Goal: Navigation & Orientation: Find specific page/section

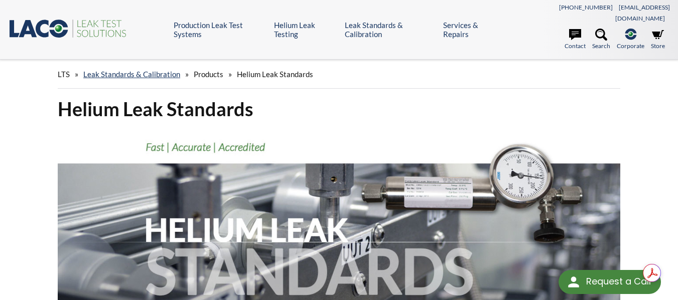
select select "تطبيق مصغَّر لترجمة اللغة"
drag, startPoint x: 685, startPoint y: 45, endPoint x: 659, endPoint y: -8, distance: 58.5
click at [659, 0] on html "Request a Call Request a Call <- Close Production Leak Test Systems -> <- Close…" at bounding box center [339, 150] width 678 height 300
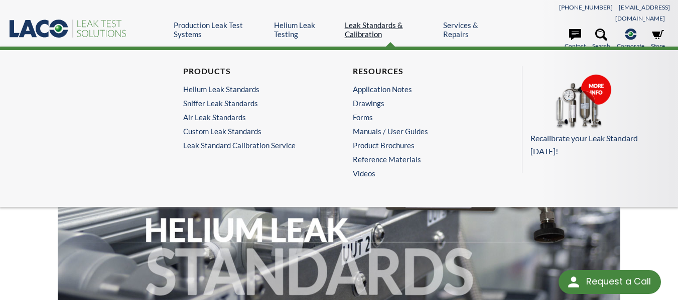
click at [377, 21] on link "Leak Standards & Calibration" at bounding box center [390, 30] width 91 height 18
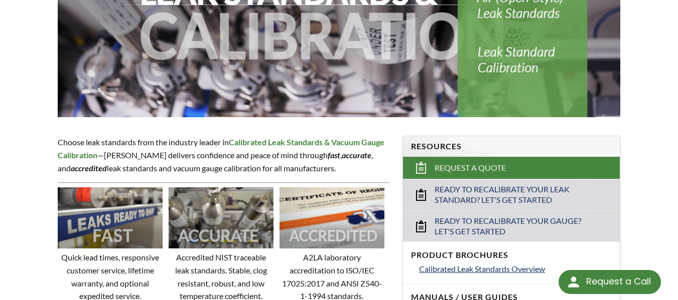
scroll to position [268, 0]
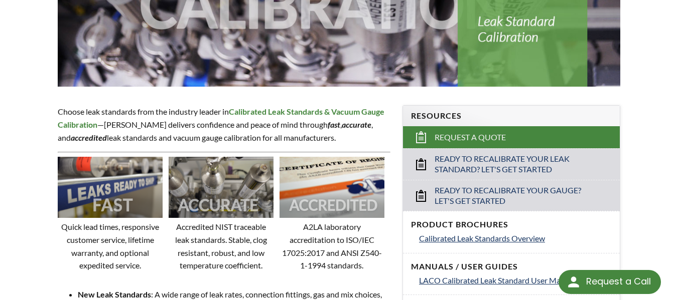
select select "تطبيق مصغَّر لترجمة اللغة"
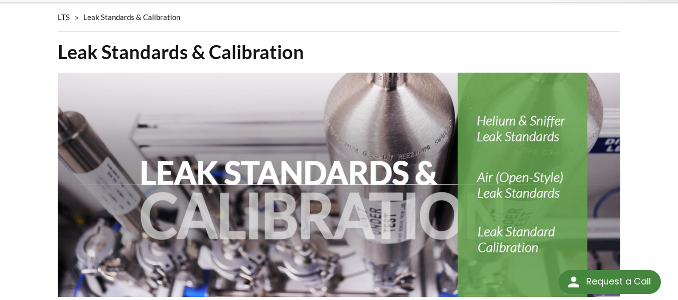
scroll to position [0, 0]
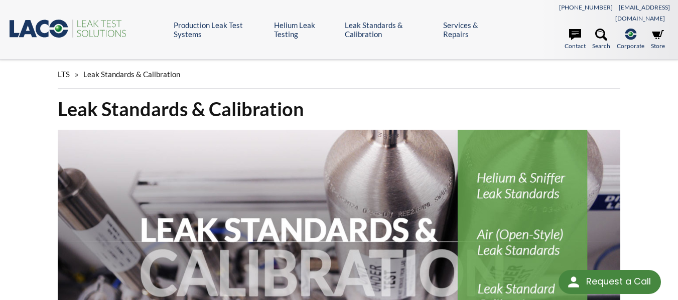
drag, startPoint x: 685, startPoint y: 39, endPoint x: 677, endPoint y: 7, distance: 33.5
click at [677, 7] on html "Request a Call Request a Call <- Close Production Leak Test Systems -> <- Close…" at bounding box center [339, 150] width 678 height 300
